Goal: Task Accomplishment & Management: Use online tool/utility

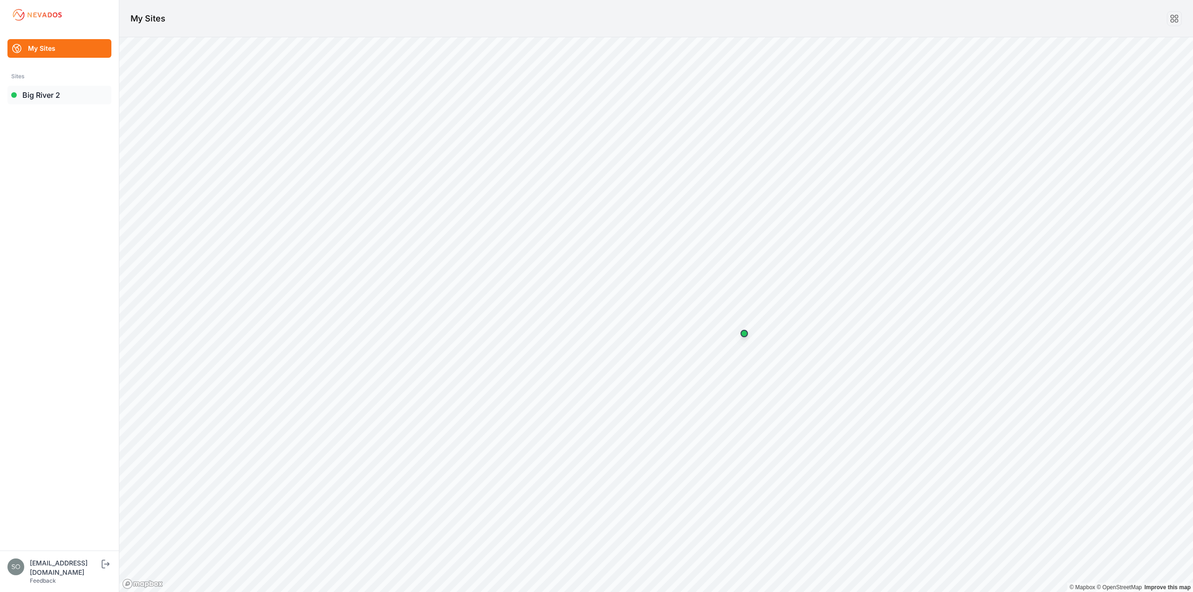
click at [39, 91] on link "Big River 2" at bounding box center [59, 95] width 104 height 19
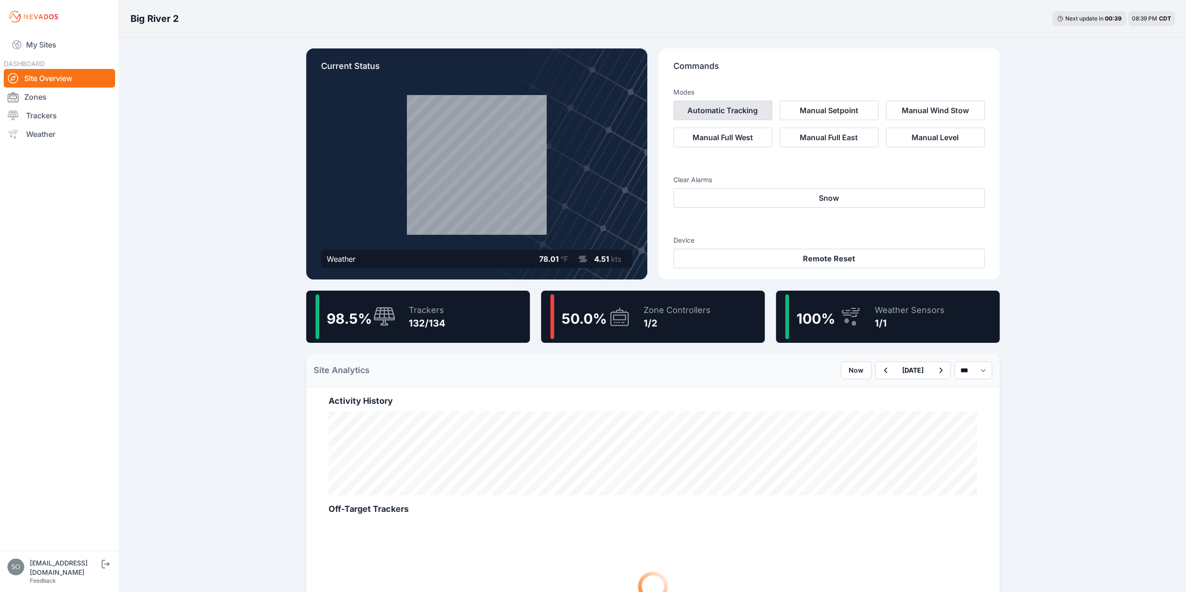
click at [750, 112] on button "Automatic Tracking" at bounding box center [723, 111] width 99 height 20
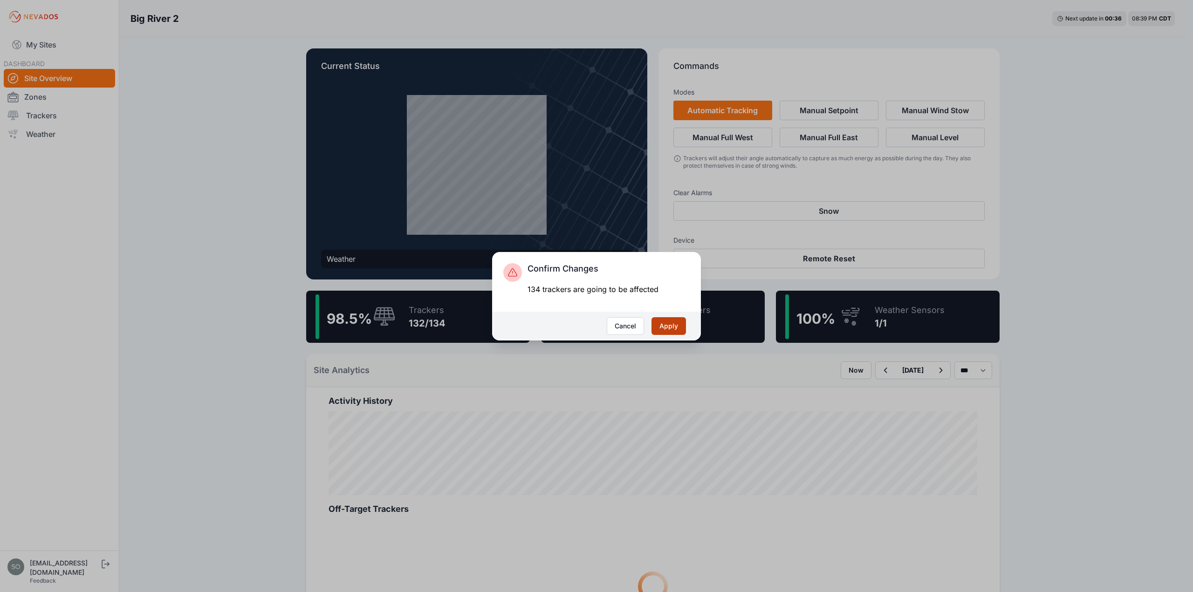
click at [674, 329] on button "Apply" at bounding box center [669, 326] width 34 height 18
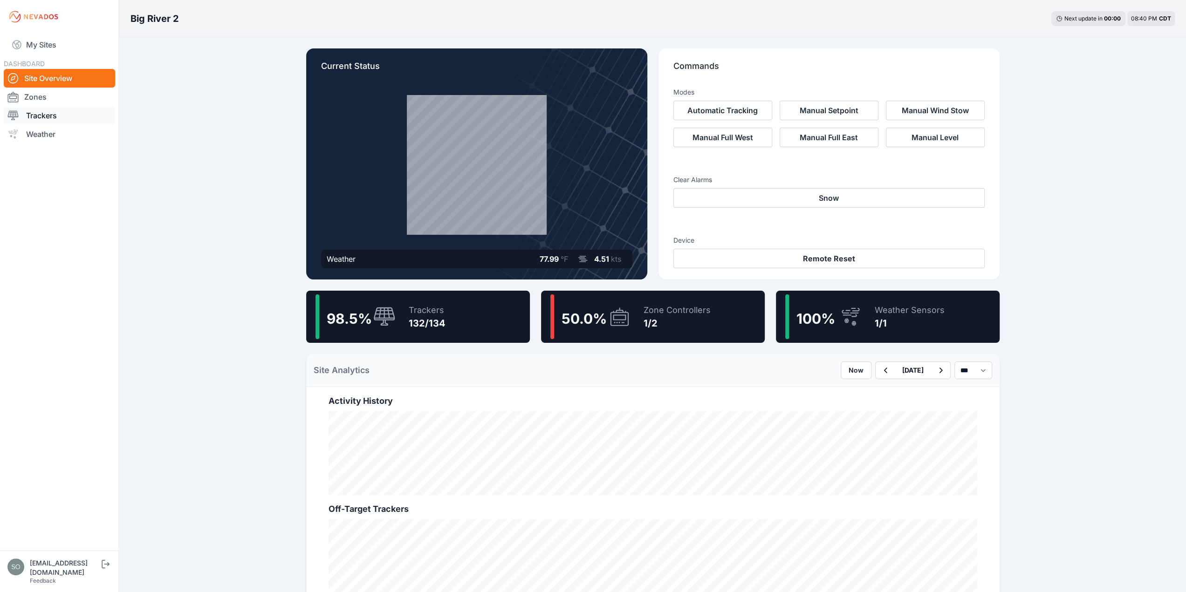
click at [53, 118] on link "Trackers" at bounding box center [59, 115] width 111 height 19
